Goal: Transaction & Acquisition: Purchase product/service

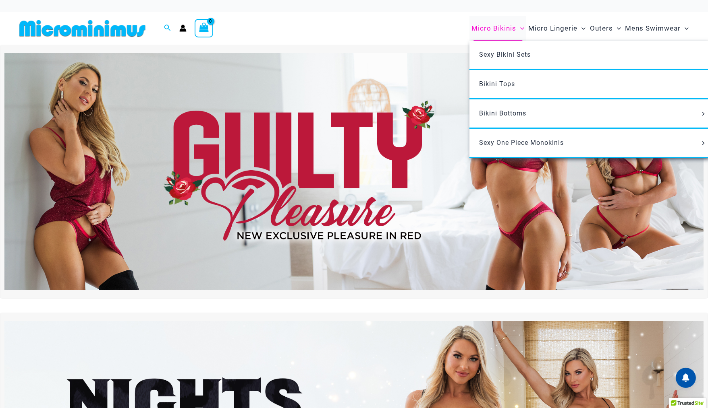
click at [499, 27] on span "Micro Bikinis" at bounding box center [493, 28] width 45 height 21
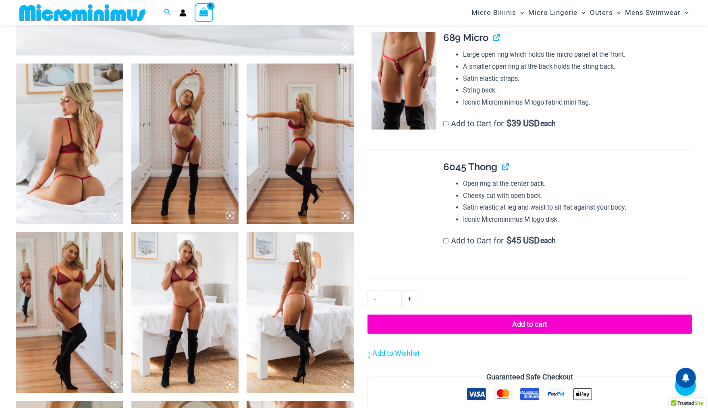
scroll to position [536, 0]
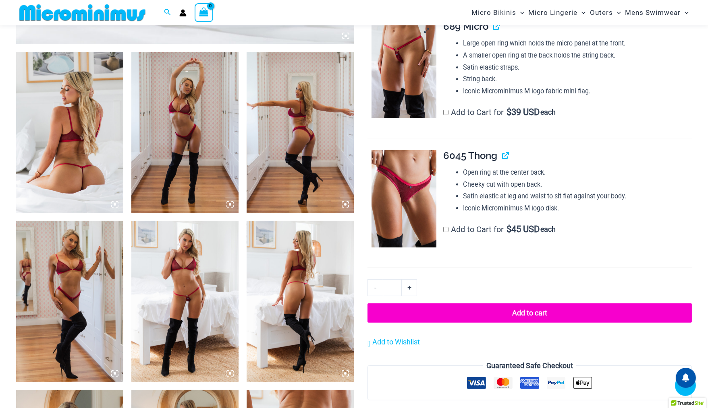
click at [409, 64] on img at bounding box center [403, 69] width 65 height 97
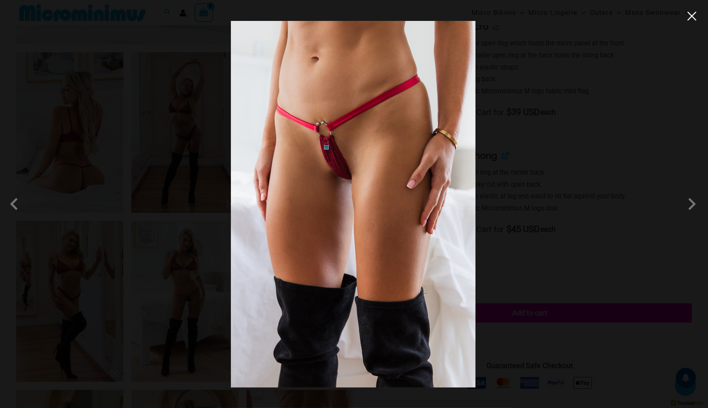
click at [695, 20] on button "Close" at bounding box center [692, 16] width 12 height 12
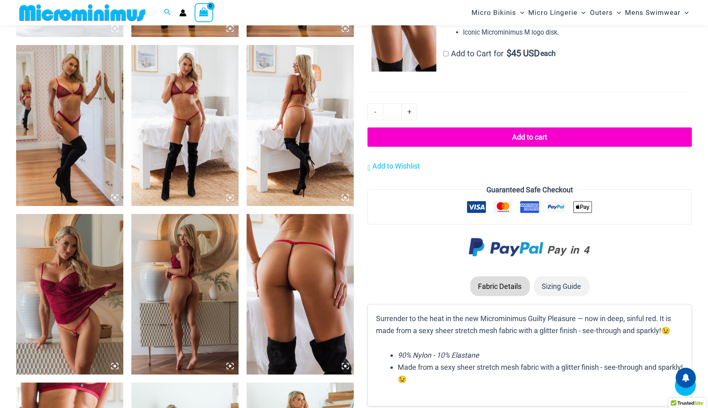
scroll to position [717, 0]
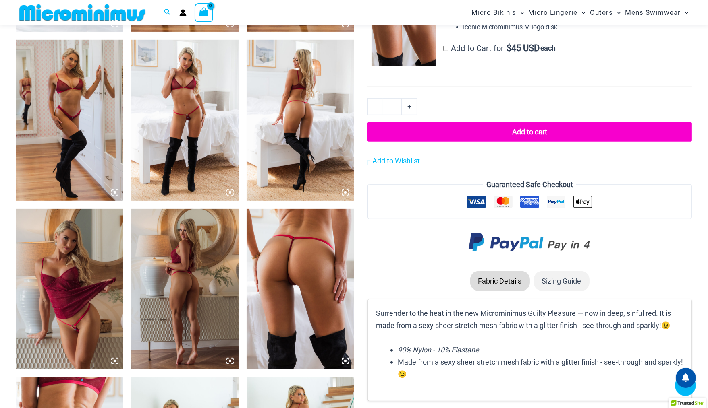
click at [190, 153] on img at bounding box center [184, 120] width 107 height 161
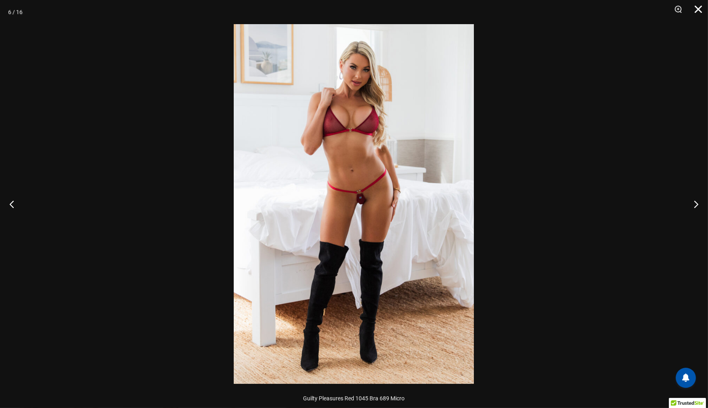
click at [701, 12] on button "Close" at bounding box center [695, 12] width 20 height 24
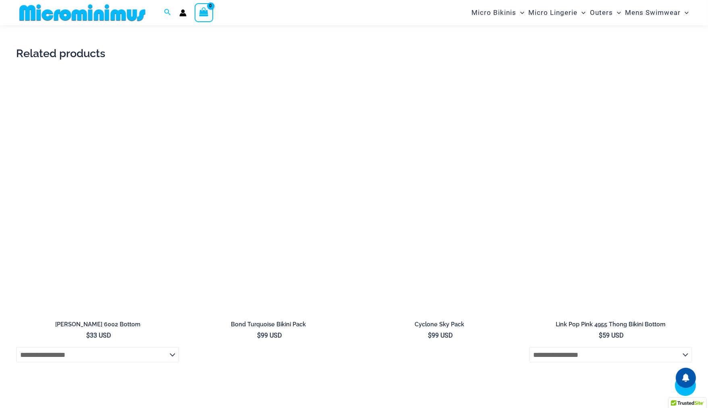
scroll to position [1744, 0]
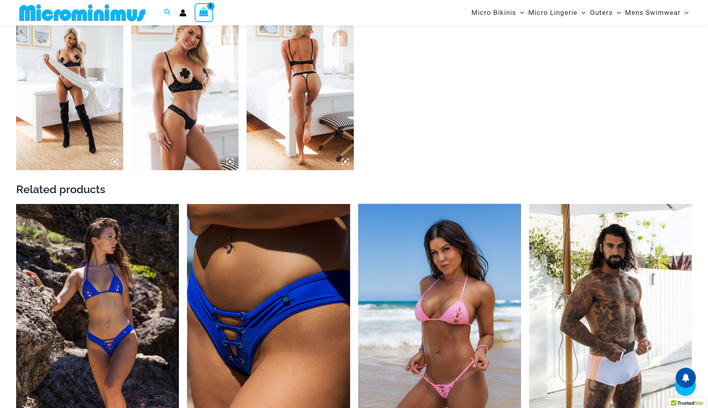
scroll to position [1262, 0]
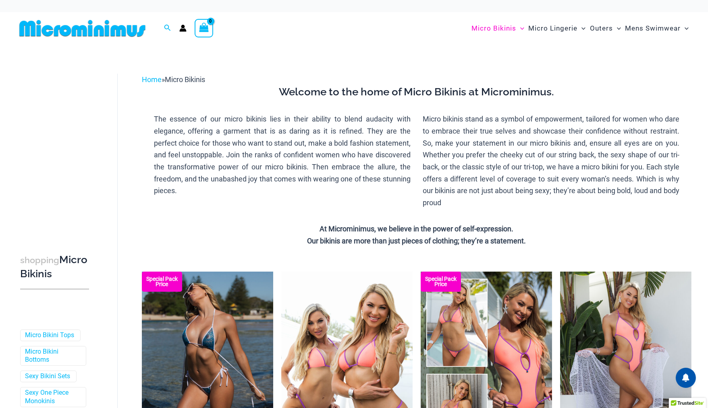
click at [558, 30] on span "Micro Lingerie" at bounding box center [552, 28] width 49 height 21
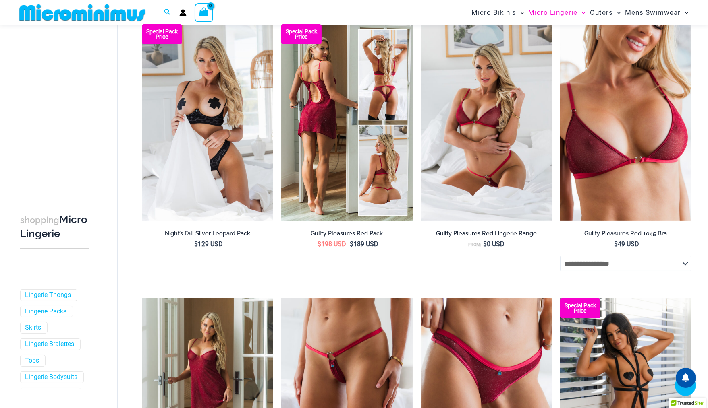
scroll to position [295, 0]
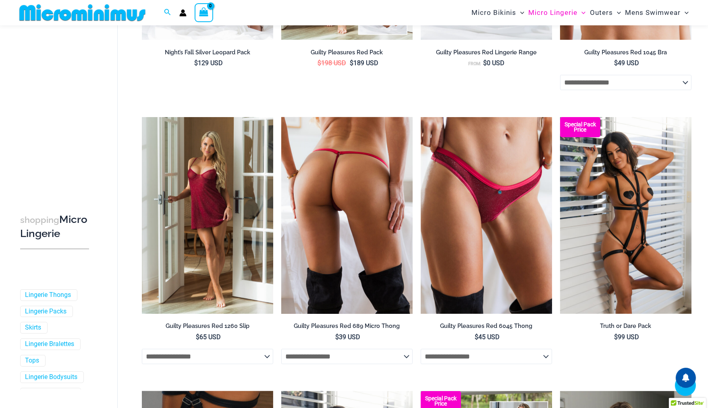
click at [352, 183] on img at bounding box center [346, 215] width 131 height 197
